Goal: Task Accomplishment & Management: Manage account settings

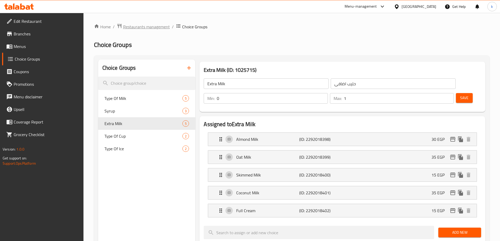
click at [143, 25] on span "Restaurants management" at bounding box center [146, 27] width 47 height 6
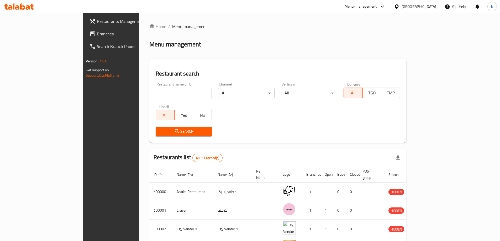
click at [97, 34] on span "Branches" at bounding box center [130, 34] width 66 height 6
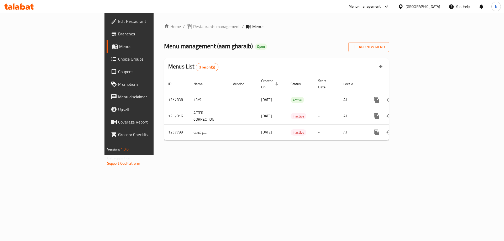
click at [118, 60] on span "Choice Groups" at bounding box center [151, 59] width 66 height 6
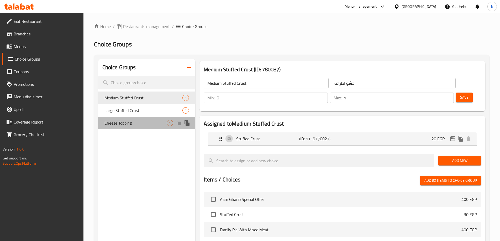
click at [126, 124] on span "Cheese Topping" at bounding box center [135, 123] width 62 height 6
type input "Cheese Topping"
type input "وش جبنه"
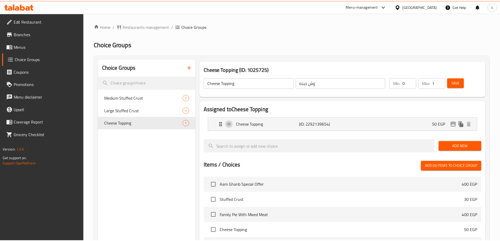
scroll to position [136, 0]
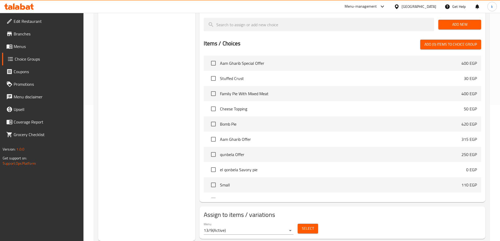
click at [395, 220] on div "Menu 13/9 ( Active ) Select" at bounding box center [342, 228] width 282 height 17
